Goal: Find specific page/section

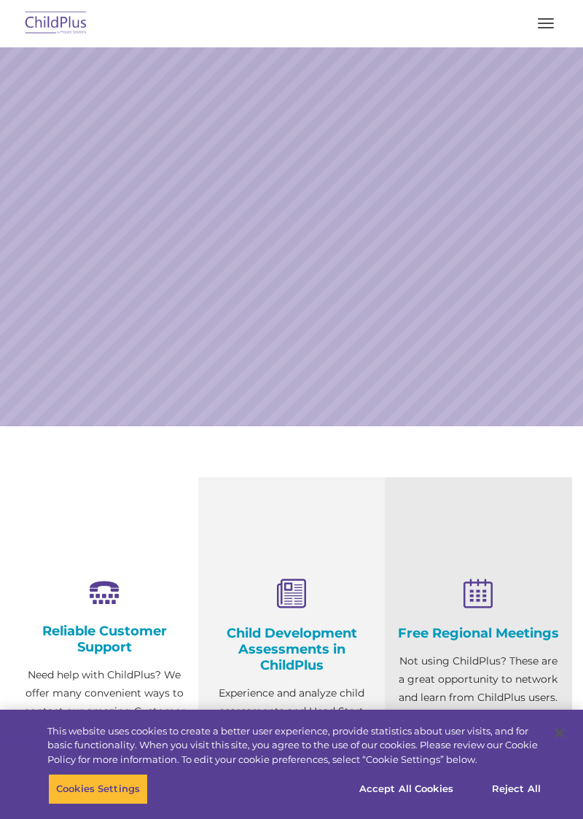
select select "MEDIUM"
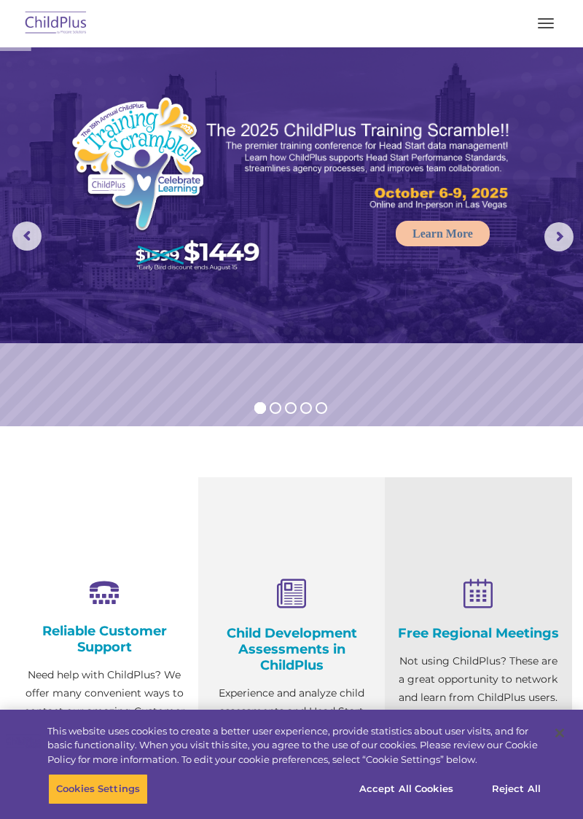
click at [539, 23] on span "button" at bounding box center [546, 23] width 16 height 1
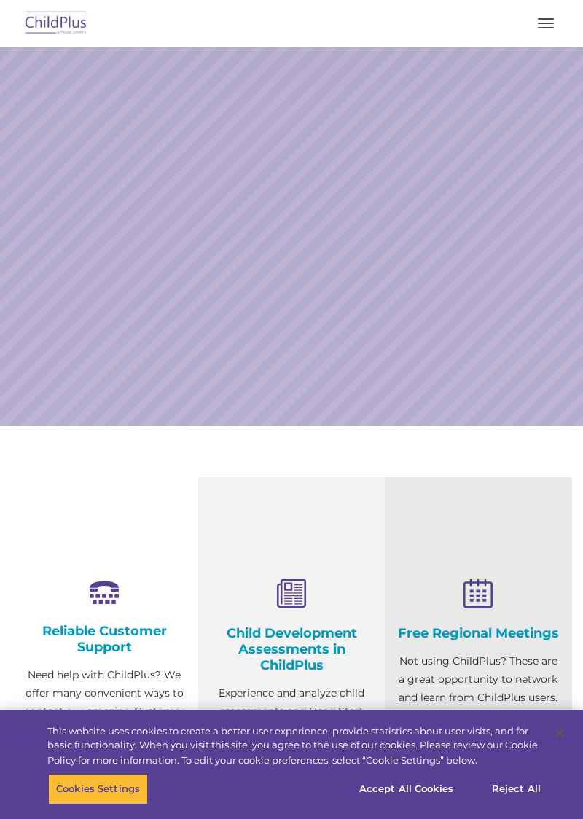
click at [547, 19] on span "button" at bounding box center [546, 18] width 16 height 1
select select "MEDIUM"
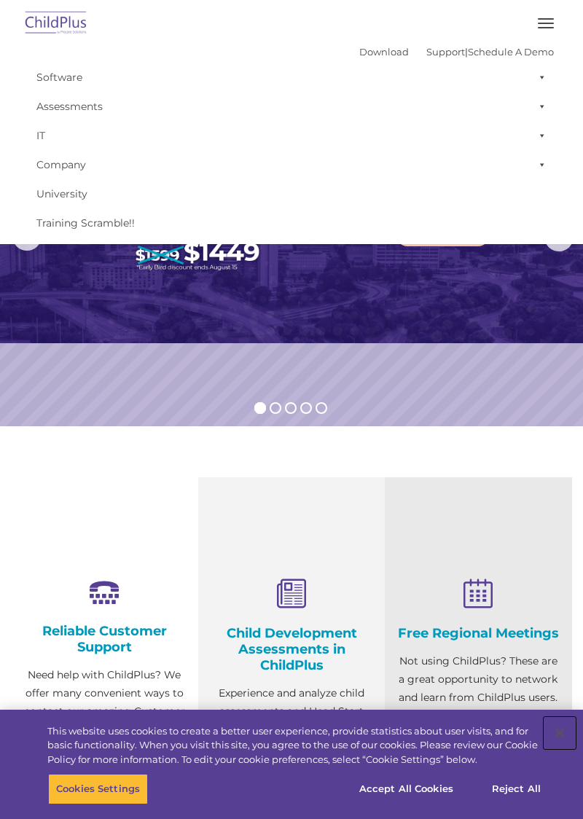
click at [560, 736] on button "Close" at bounding box center [560, 733] width 32 height 32
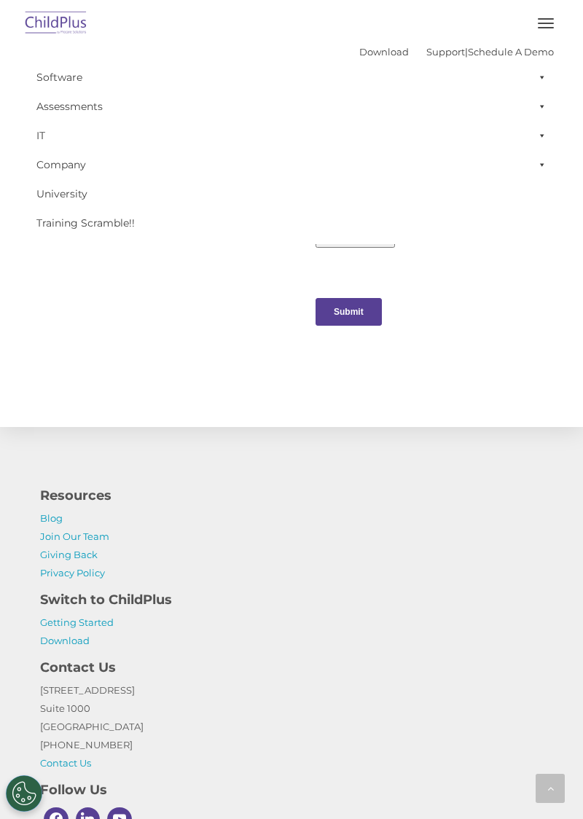
scroll to position [1526, 0]
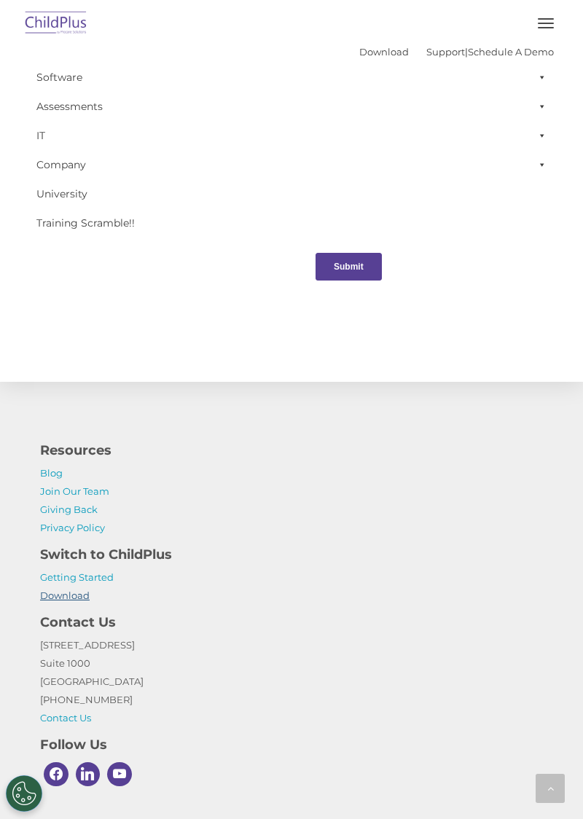
click at [75, 600] on link "Download" at bounding box center [65, 595] width 50 height 12
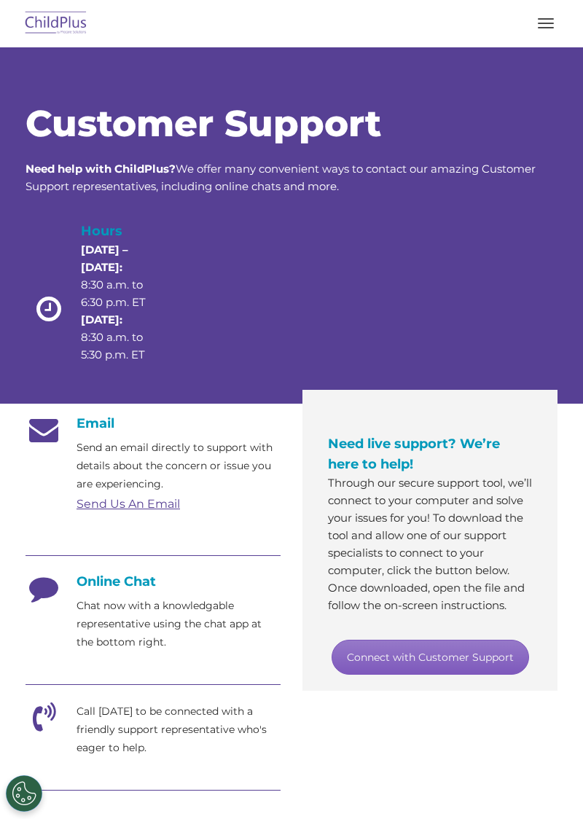
click at [494, 675] on link "Connect with Customer Support" at bounding box center [430, 657] width 197 height 35
click at [417, 675] on link "Connect with Customer Support" at bounding box center [430, 657] width 197 height 35
